Goal: Navigation & Orientation: Find specific page/section

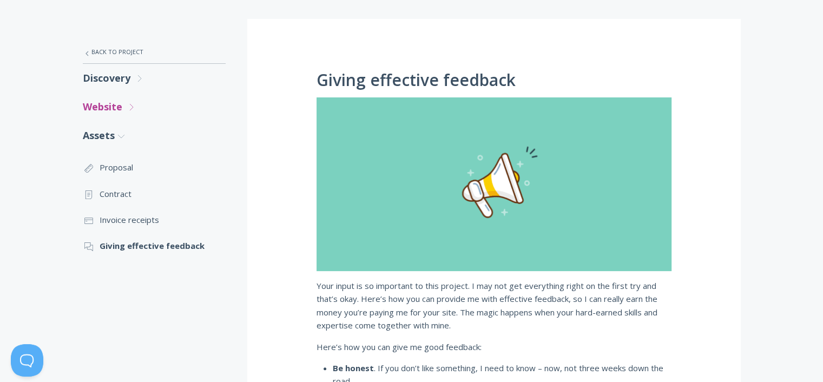
click at [121, 105] on link "Website .st0{fill:none;stroke:#000000;stroke-width:2;stroke-miterlimit:10;} Unt…" at bounding box center [154, 107] width 143 height 29
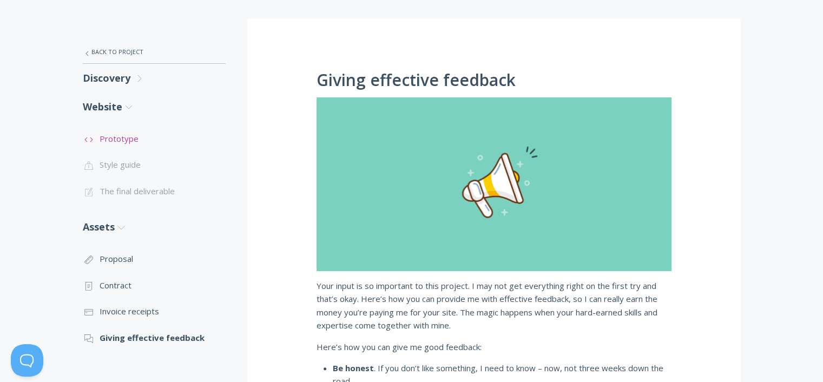
click at [121, 144] on link ".st0{fill:none;stroke:#000000;stroke-width:2;stroke-miterlimit:10;} Untitled-16…" at bounding box center [154, 139] width 143 height 26
click at [135, 159] on li ".st0{fill:none;stroke:#000000;stroke-width:2;stroke-miterlimit:10;} Untitled-20…" at bounding box center [154, 164] width 143 height 26
click at [134, 166] on li ".st0{fill:none;stroke:#000000;stroke-width:2;stroke-miterlimit:10;} Untitled-20…" at bounding box center [154, 164] width 143 height 26
click at [134, 165] on li ".st0{fill:none;stroke:#000000;stroke-width:2;stroke-miterlimit:10;} Untitled-20…" at bounding box center [154, 164] width 143 height 26
click at [101, 95] on link "Website .st0{fill:none;stroke:#000000;stroke-width:2;stroke-miterlimit:10;} Unt…" at bounding box center [154, 107] width 143 height 29
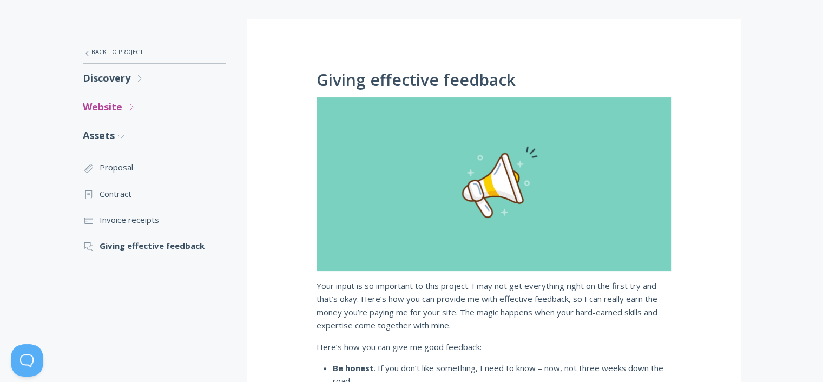
click at [114, 108] on link "Website .st0{fill:none;stroke:#000000;stroke-width:2;stroke-miterlimit:10;} Unt…" at bounding box center [154, 107] width 143 height 29
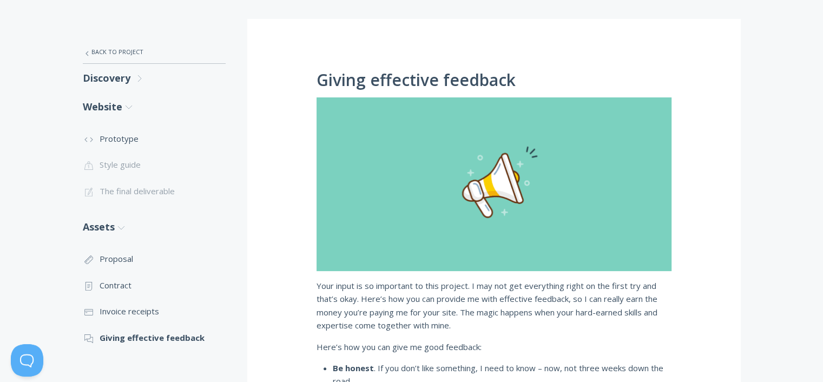
click at [126, 168] on li ".st0{fill:none;stroke:#000000;stroke-width:2;stroke-miterlimit:10;} Untitled-20…" at bounding box center [154, 164] width 143 height 26
click at [124, 186] on li ".st0{fill:none;stroke:#000000;stroke-width:2;stroke-miterlimit:10;} 1. General …" at bounding box center [154, 191] width 143 height 26
click at [113, 81] on link "Discovery .st0{fill:none;stroke:#000000;stroke-width:2;stroke-miterlimit:10;} U…" at bounding box center [154, 78] width 143 height 29
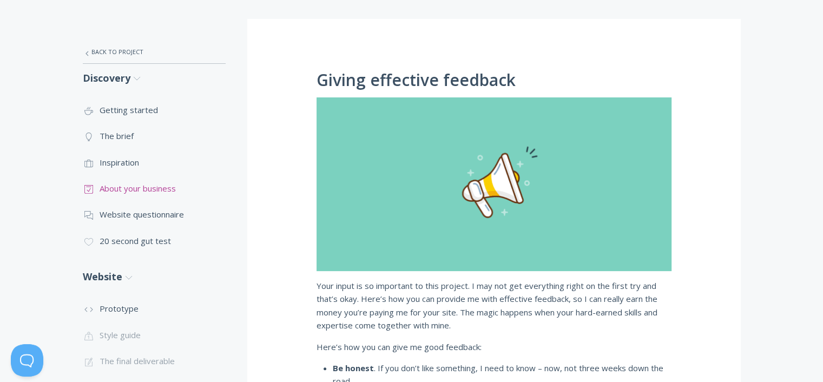
click at [128, 189] on link ".st0{fill:none;stroke:#000000;stroke-width:2;stroke-miterlimit:10;} Untitled-18…" at bounding box center [154, 188] width 143 height 26
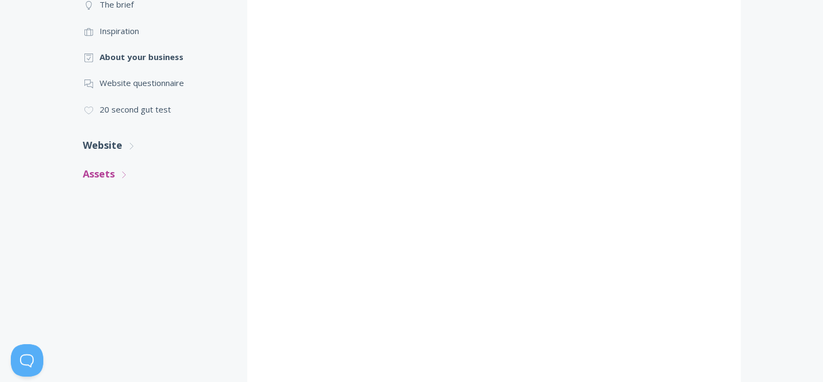
scroll to position [307, 0]
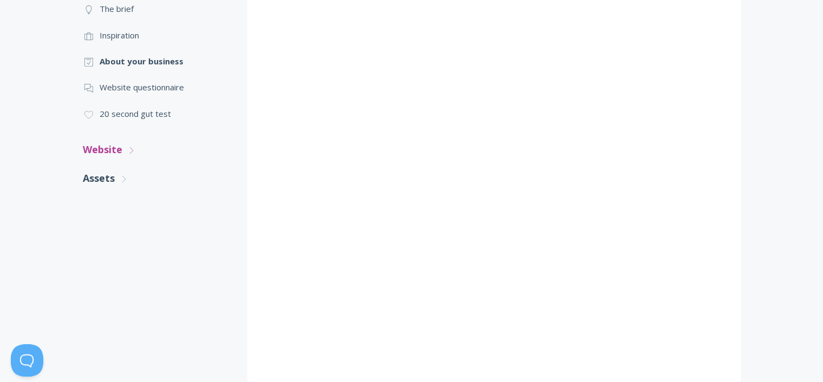
click at [110, 151] on link "Website .st0{fill:none;stroke:#000000;stroke-width:2;stroke-miterlimit:10;} Unt…" at bounding box center [154, 149] width 143 height 29
click at [110, 182] on link ".st0{fill:none;stroke:#000000;stroke-width:2;stroke-miterlimit:10;} Untitled-16…" at bounding box center [154, 181] width 143 height 26
click at [124, 36] on link ".st0{fill:none;stroke:#000000;stroke-width:2;stroke-miterlimit:10;} Untitled-20…" at bounding box center [154, 35] width 143 height 26
